Goal: Task Accomplishment & Management: Complete application form

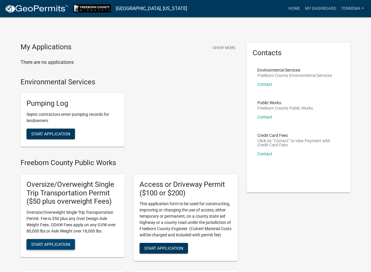
click at [55, 246] on span "Start Application" at bounding box center [50, 244] width 39 height 5
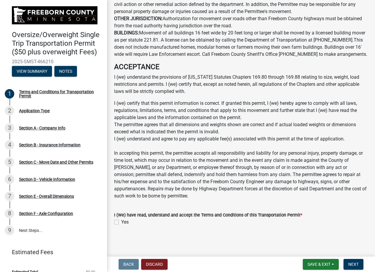
scroll to position [519, 0]
click at [121, 223] on label "Yes" at bounding box center [124, 222] width 7 height 7
click at [121, 223] on input "Yes" at bounding box center [123, 221] width 4 height 4
checkbox input "true"
click at [352, 262] on span "Next" at bounding box center [353, 264] width 10 height 5
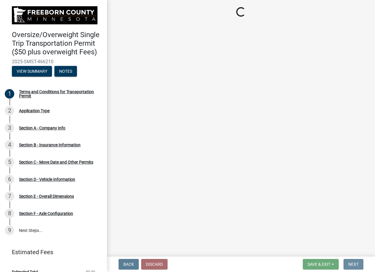
scroll to position [0, 0]
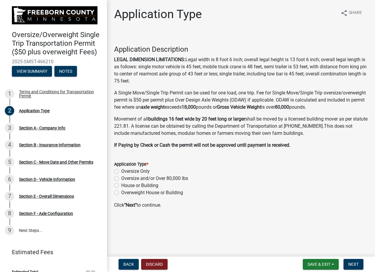
click at [121, 177] on label "Oversize and/or Over 80,000 lbs" at bounding box center [154, 178] width 67 height 7
click at [121, 177] on input "Oversize and/or Over 80,000 lbs" at bounding box center [123, 177] width 4 height 4
radio input "true"
click at [354, 264] on span "Next" at bounding box center [353, 264] width 10 height 5
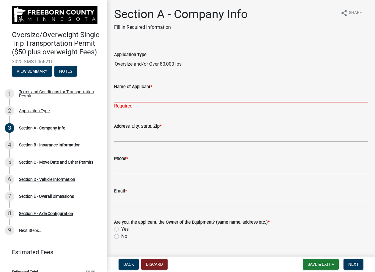
click at [121, 98] on input "Name of Applicant *" at bounding box center [241, 96] width 254 height 12
type input "ITC Midwest - [PERSON_NAME]"
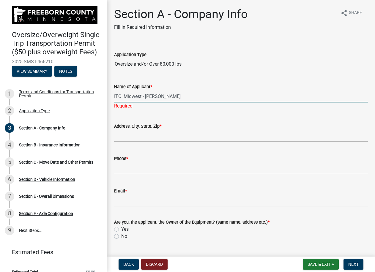
type input "[STREET_ADDRESS]"
type input "3194914514"
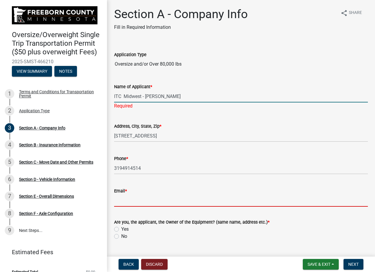
type input "[EMAIL_ADDRESS][DOMAIN_NAME]"
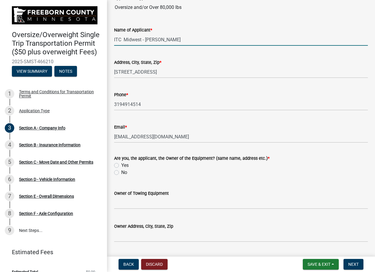
scroll to position [59, 0]
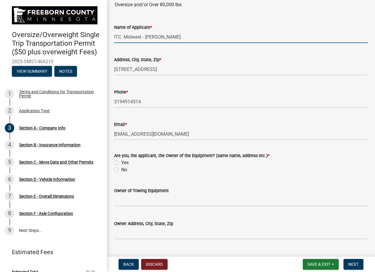
click at [121, 170] on label "No" at bounding box center [124, 169] width 6 height 7
click at [121, 170] on input "No" at bounding box center [123, 168] width 4 height 4
radio input "true"
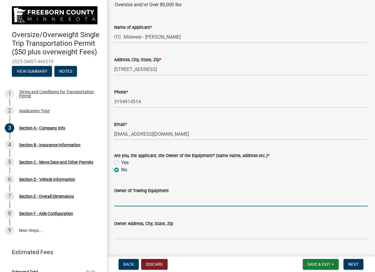
click at [120, 198] on input "Owner of Towing Equipment" at bounding box center [241, 200] width 254 height 12
type input "ITC Midwest"
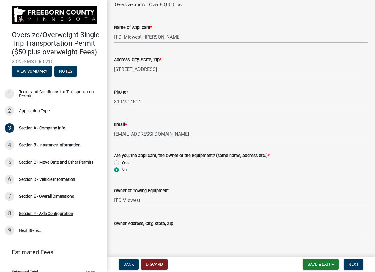
click at [129, 227] on div "Owner Address, City, State, Zip" at bounding box center [241, 226] width 254 height 28
click at [128, 236] on input "Owner Address, City, State, Zip" at bounding box center [241, 233] width 254 height 12
type input "[STREET_ADDRESS]"
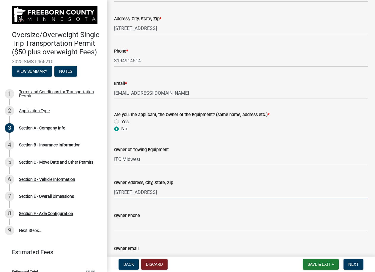
scroll to position [139, 0]
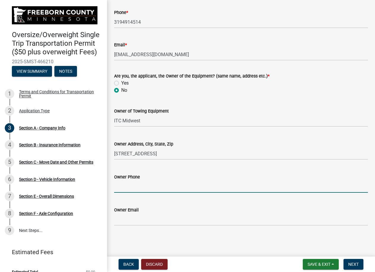
click at [125, 187] on input "Owner Phone" at bounding box center [241, 187] width 254 height 12
type input "3194914514"
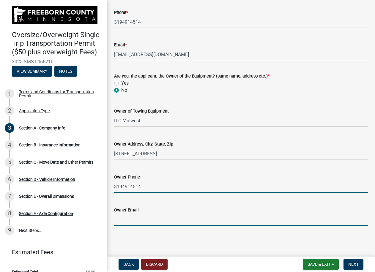
click at [128, 220] on input "Owner Email" at bounding box center [241, 220] width 254 height 12
type input "[EMAIL_ADDRESS][DOMAIN_NAME]"
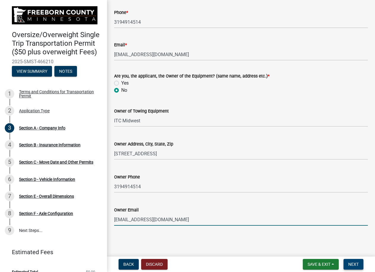
drag, startPoint x: 357, startPoint y: 263, endPoint x: 355, endPoint y: 261, distance: 3.2
click at [355, 261] on button "Next" at bounding box center [354, 264] width 20 height 11
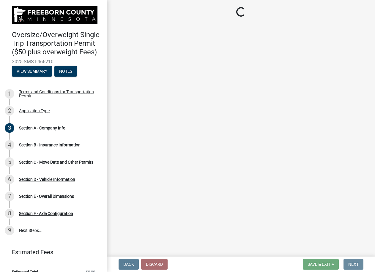
scroll to position [0, 0]
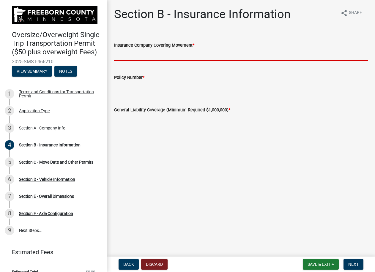
click at [129, 60] on input "Insurance Company Covering Movement *" at bounding box center [241, 55] width 254 height 12
type input "AON Risk"
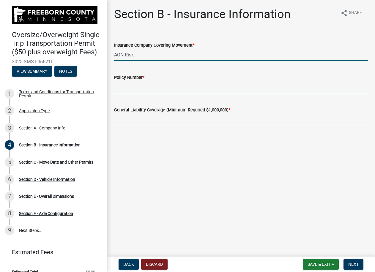
type input "EN4GL00088201"
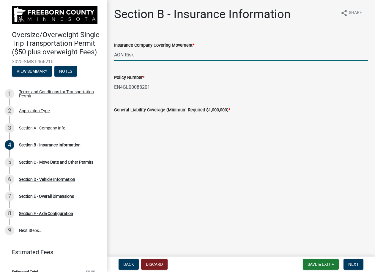
type input "5000000"
click at [358, 267] on span "Next" at bounding box center [353, 264] width 10 height 5
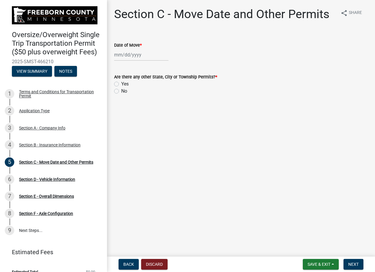
click at [123, 57] on div at bounding box center [141, 55] width 54 height 12
select select "8"
select select "2025"
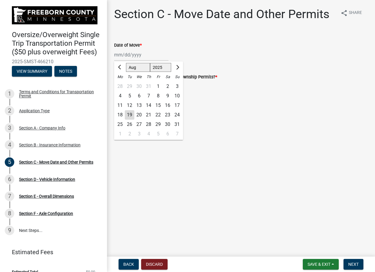
click at [147, 115] on div "21" at bounding box center [149, 115] width 10 height 10
type input "[DATE]"
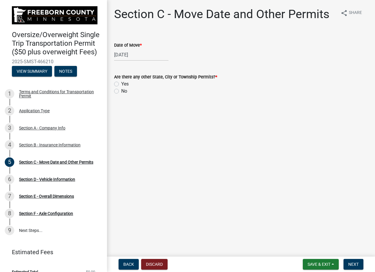
click at [121, 84] on label "Yes" at bounding box center [124, 84] width 7 height 7
click at [121, 84] on input "Yes" at bounding box center [123, 83] width 4 height 4
radio input "true"
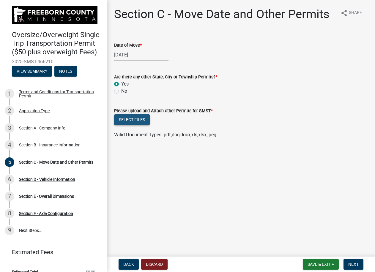
click at [133, 120] on button "Select files" at bounding box center [132, 119] width 36 height 11
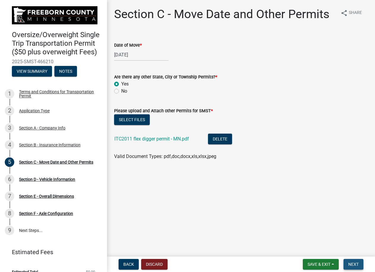
click at [359, 264] on button "Next" at bounding box center [354, 264] width 20 height 11
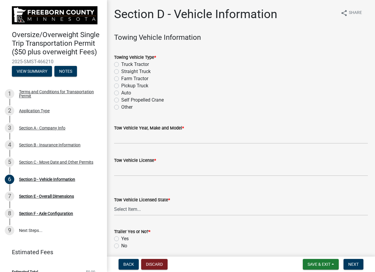
click at [121, 63] on label "Truck Tractor" at bounding box center [135, 64] width 28 height 7
click at [121, 63] on input "Truck Tractor" at bounding box center [123, 63] width 4 height 4
radio input "true"
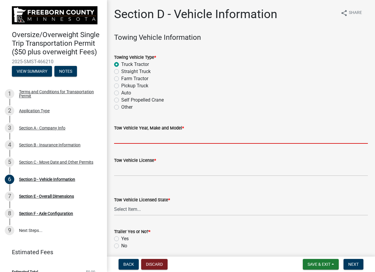
click at [127, 141] on input "Tow Vehicle Year, Make and Model *" at bounding box center [241, 138] width 254 height 12
type input "2021 Kenworth T800"
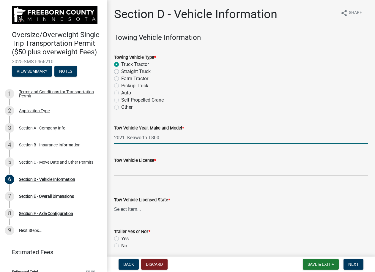
type input "FP0383"
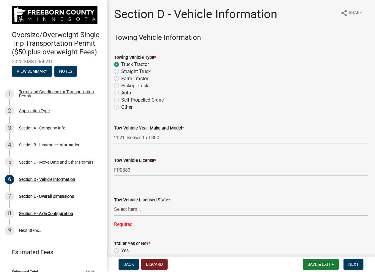
click at [129, 211] on select "Select Item... Alabama Alaska Arizona Arkansas California Colorado Connecticut …" at bounding box center [241, 210] width 254 height 12
select select "IA"
click at [114, 204] on select "Select Item... Alabama Alaska Arizona Arkansas California Colorado Connecticut …" at bounding box center [241, 210] width 254 height 12
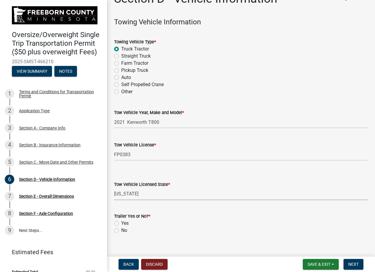
scroll to position [24, 0]
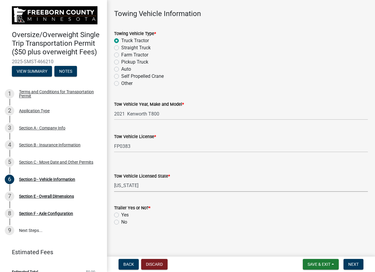
click at [121, 215] on label "Yes" at bounding box center [124, 215] width 7 height 7
click at [121, 215] on input "Yes" at bounding box center [123, 214] width 4 height 4
radio input "true"
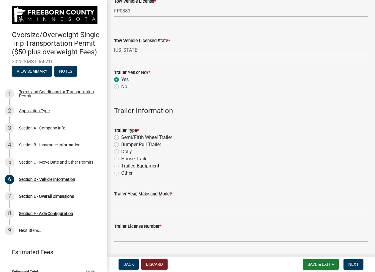
scroll to position [172, 0]
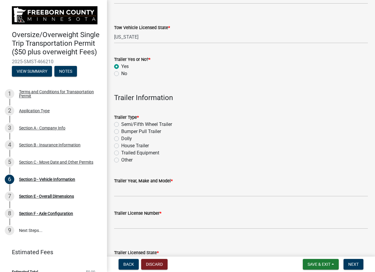
click at [121, 123] on label "Semi/Fifth Wheel Trailer" at bounding box center [146, 124] width 51 height 7
click at [121, 123] on input "Semi/Fifth Wheel Trailer" at bounding box center [123, 123] width 4 height 4
radio input "true"
click at [120, 194] on input "Trailer Year, Make and Model *" at bounding box center [241, 191] width 254 height 12
type input "2022 XL Specialized"
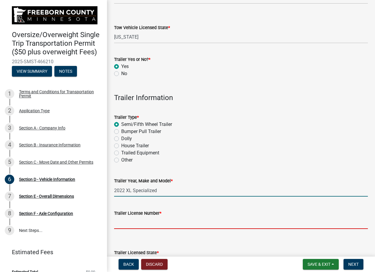
type input "JA1171"
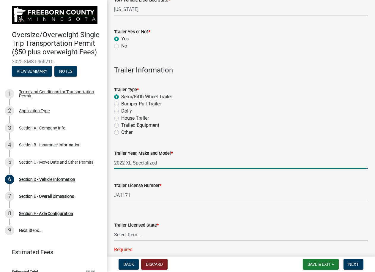
scroll to position [227, 0]
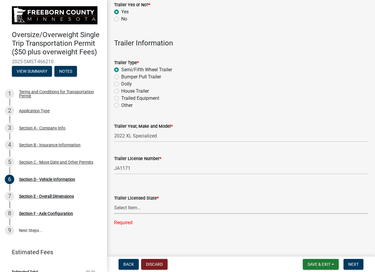
click at [121, 209] on select "Select Item... Alabama Alaska Arizona Arkansas California Colorado Connecticut …" at bounding box center [241, 208] width 254 height 12
select select "IA"
click at [114, 214] on select "Select Item... Alabama Alaska Arizona Arkansas California Colorado Connecticut …" at bounding box center [241, 208] width 254 height 12
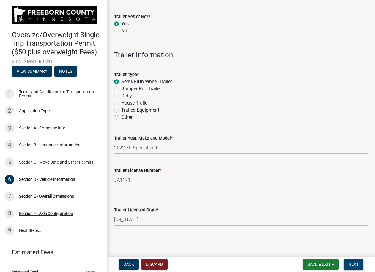
click at [345, 261] on button "Next" at bounding box center [354, 264] width 20 height 11
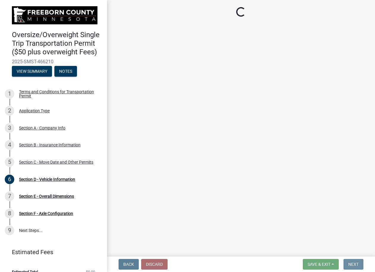
scroll to position [0, 0]
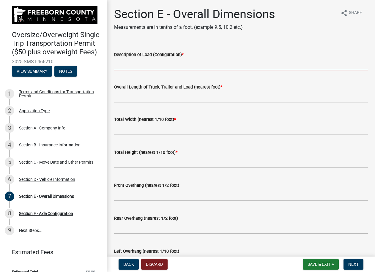
drag, startPoint x: 120, startPoint y: 69, endPoint x: 124, endPoint y: 66, distance: 4.5
click at [120, 68] on input "Description of Load (Configuration) *" at bounding box center [241, 64] width 254 height 12
type input "Utility Truck"
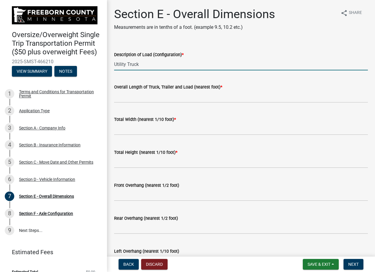
type input "75'"
type input "10.5"
type input "14.2"
type input "0.0"
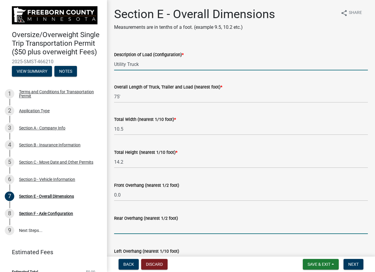
type input "1.0"
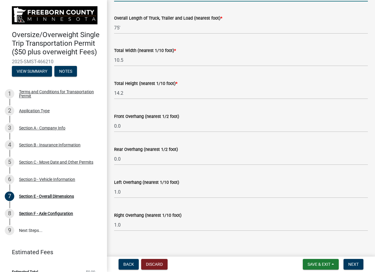
scroll to position [74, 0]
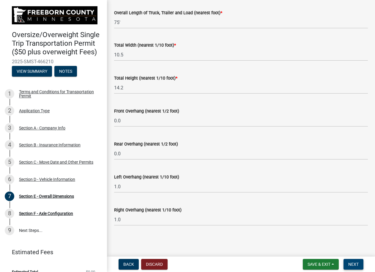
click at [351, 264] on span "Next" at bounding box center [353, 264] width 10 height 5
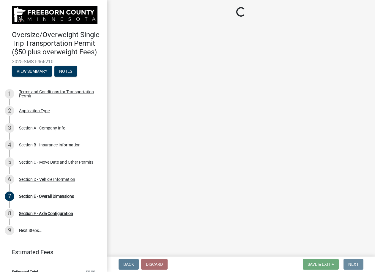
scroll to position [0, 0]
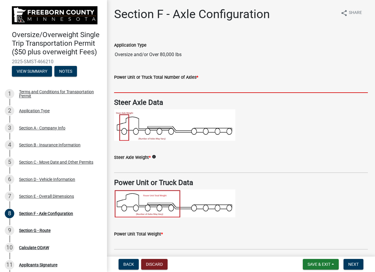
click at [122, 91] on input "text" at bounding box center [241, 87] width 254 height 12
type input "3"
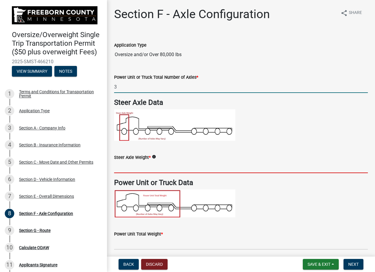
type input "18000"
type input "58000"
type input "17.5"
type input "52.0"
type input "3"
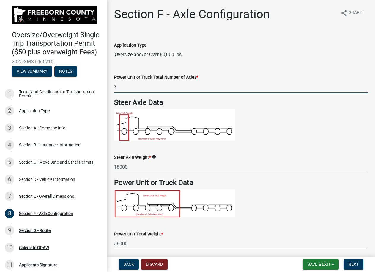
type input "60000"
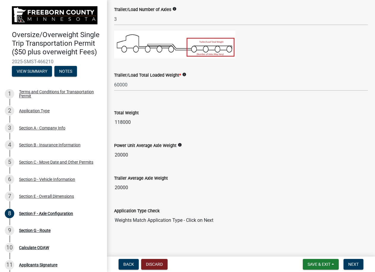
scroll to position [409, 0]
click at [359, 268] on button "Next" at bounding box center [354, 264] width 20 height 11
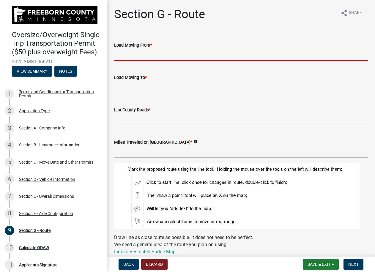
click at [121, 53] on input "Load Moving From *" at bounding box center [241, 55] width 254 height 12
click at [117, 53] on input "Load Moving From *" at bounding box center [241, 55] width 254 height 12
type input "MN-13"
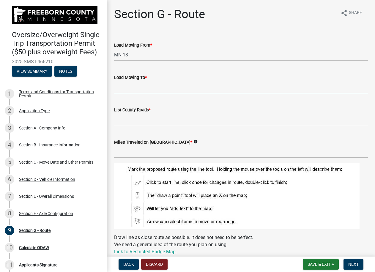
click at [123, 86] on input "Load Moving To *" at bounding box center [241, 87] width 254 height 12
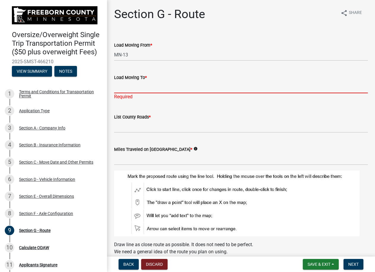
click at [123, 88] on input "Load Moving To *" at bounding box center [241, 87] width 254 height 12
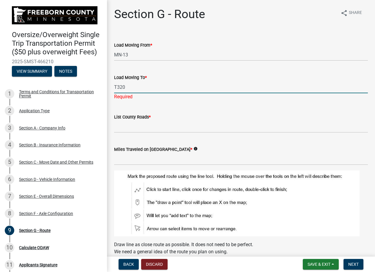
type input "T320"
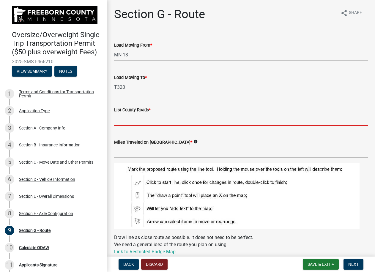
click at [127, 128] on wm-data-entity-input "List County Roads *" at bounding box center [241, 114] width 254 height 32
click at [141, 120] on input "CR-35" at bounding box center [241, 120] width 254 height 12
type input "CR-35"
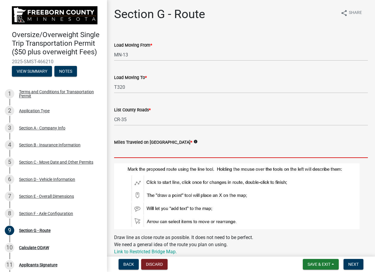
click at [141, 150] on input "text" at bounding box center [241, 152] width 254 height 12
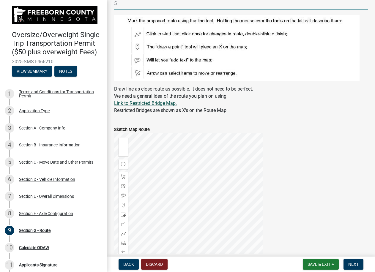
scroll to position [178, 0]
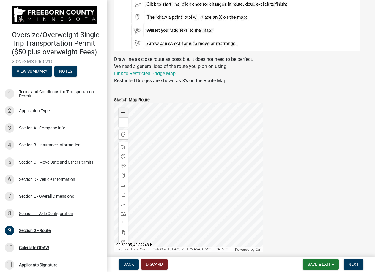
type input "5"
click at [121, 114] on div "Zoom in" at bounding box center [124, 113] width 10 height 10
click at [121, 114] on span at bounding box center [123, 112] width 5 height 5
click at [223, 189] on div at bounding box center [188, 177] width 149 height 149
click at [174, 205] on div at bounding box center [188, 177] width 149 height 149
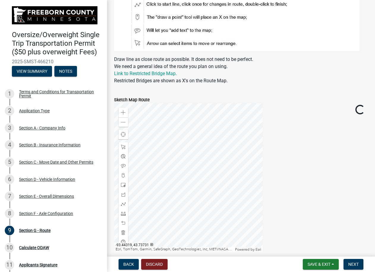
click at [188, 189] on div at bounding box center [188, 177] width 149 height 149
click at [190, 202] on div at bounding box center [188, 177] width 149 height 149
click at [176, 175] on div at bounding box center [188, 177] width 149 height 149
click at [177, 180] on div at bounding box center [188, 177] width 149 height 149
click at [176, 196] on div at bounding box center [188, 177] width 149 height 149
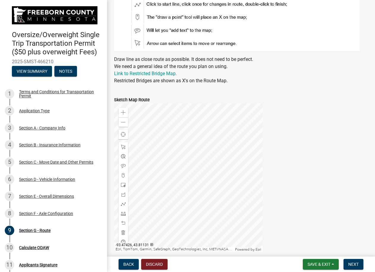
click at [178, 174] on div at bounding box center [188, 177] width 149 height 149
click at [164, 195] on div at bounding box center [188, 177] width 149 height 149
click at [192, 171] on div at bounding box center [188, 177] width 149 height 149
click at [183, 165] on div at bounding box center [188, 177] width 149 height 149
click at [198, 153] on div at bounding box center [188, 177] width 149 height 149
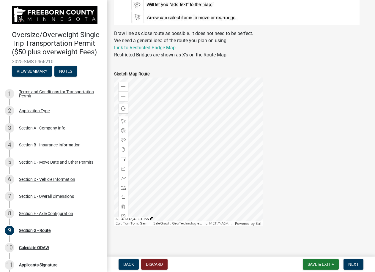
scroll to position [204, 0]
click at [123, 84] on span at bounding box center [123, 86] width 5 height 5
click at [123, 85] on span at bounding box center [123, 86] width 5 height 5
click at [189, 198] on div at bounding box center [188, 151] width 149 height 149
click at [204, 180] on div at bounding box center [188, 151] width 149 height 149
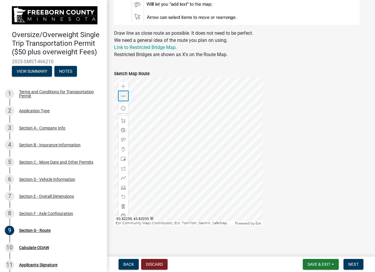
click at [123, 98] on span at bounding box center [123, 96] width 5 height 5
click at [194, 131] on div at bounding box center [188, 151] width 149 height 149
click at [122, 98] on span at bounding box center [123, 96] width 5 height 5
click at [199, 141] on div at bounding box center [188, 151] width 149 height 149
click at [125, 181] on div at bounding box center [124, 178] width 10 height 10
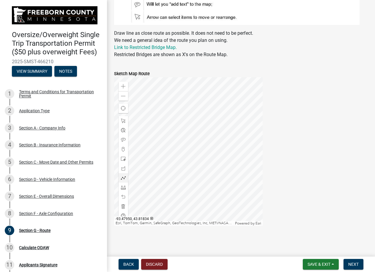
click at [129, 174] on div at bounding box center [188, 151] width 149 height 149
click at [156, 173] on div at bounding box center [188, 151] width 149 height 149
click at [156, 158] on div at bounding box center [188, 151] width 149 height 149
click at [156, 157] on div at bounding box center [188, 151] width 149 height 149
click at [251, 157] on div at bounding box center [188, 151] width 149 height 149
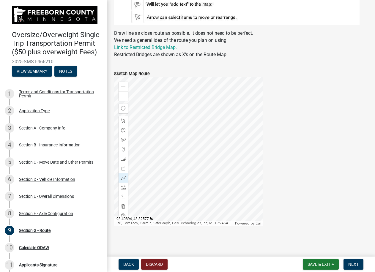
click at [251, 157] on div at bounding box center [188, 151] width 149 height 149
click at [250, 157] on div at bounding box center [188, 151] width 149 height 149
click at [253, 156] on div at bounding box center [188, 151] width 149 height 149
click at [251, 157] on div at bounding box center [188, 151] width 149 height 149
click at [252, 158] on div at bounding box center [188, 151] width 149 height 149
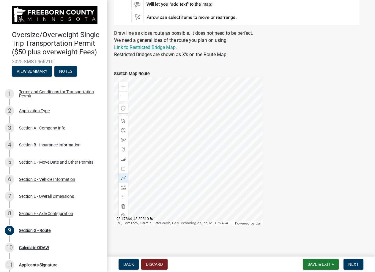
click at [278, 159] on div "Zoom in Zoom out Find my location Esri, TomTom, Garmin, SafeGraph, GeoTechnolog…" at bounding box center [241, 151] width 263 height 149
click at [250, 157] on div at bounding box center [188, 151] width 149 height 149
click at [251, 158] on div at bounding box center [188, 151] width 149 height 149
click at [252, 158] on div at bounding box center [188, 151] width 149 height 149
click at [309, 171] on div "Zoom in Zoom out Find my location Esri, TomTom, Garmin, SafeGraph, GeoTechnolog…" at bounding box center [241, 151] width 263 height 149
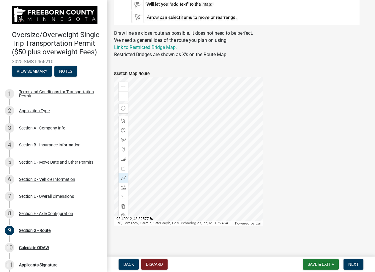
click at [251, 157] on div at bounding box center [188, 151] width 149 height 149
click at [360, 265] on button "Next" at bounding box center [354, 264] width 20 height 11
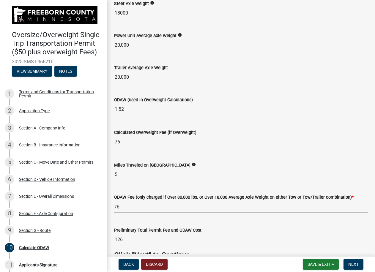
scroll to position [140, 0]
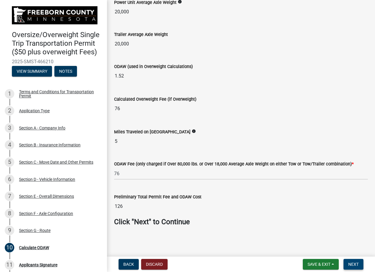
click at [352, 262] on span "Next" at bounding box center [353, 264] width 10 height 5
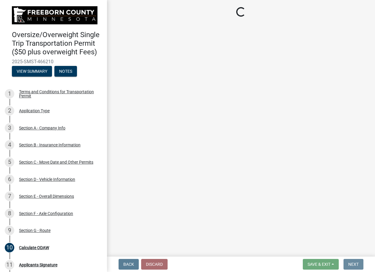
scroll to position [0, 0]
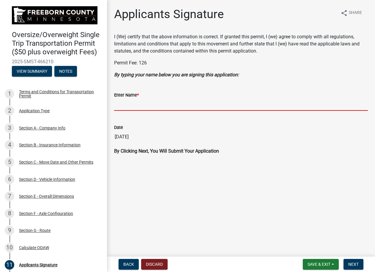
drag, startPoint x: 122, startPoint y: 106, endPoint x: 125, endPoint y: 103, distance: 3.6
click at [123, 106] on input "Enter Name *" at bounding box center [241, 105] width 254 height 12
type input "[PERSON_NAME]"
click at [356, 265] on span "Next" at bounding box center [353, 264] width 10 height 5
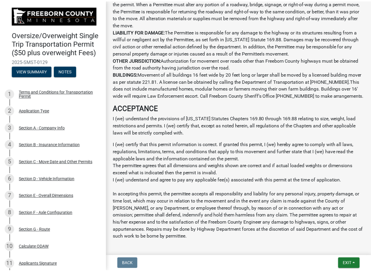
scroll to position [599, 0]
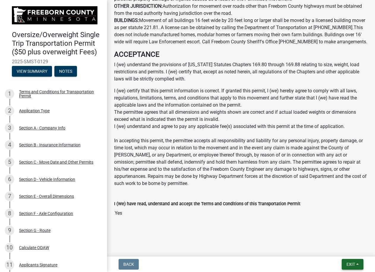
drag, startPoint x: 347, startPoint y: 263, endPoint x: 344, endPoint y: 261, distance: 3.6
click at [344, 261] on button "Exit" at bounding box center [353, 264] width 22 height 11
click at [331, 250] on button "Save & Exit" at bounding box center [340, 249] width 48 height 14
